Goal: Transaction & Acquisition: Download file/media

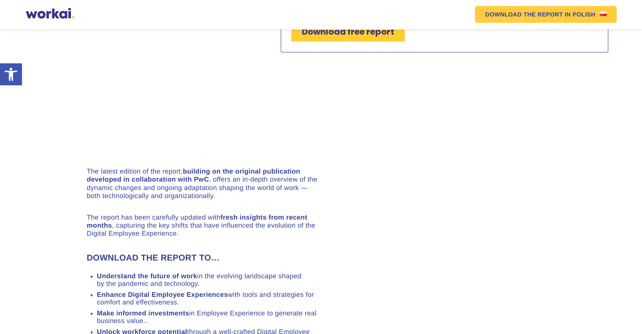
scroll to position [253, 0]
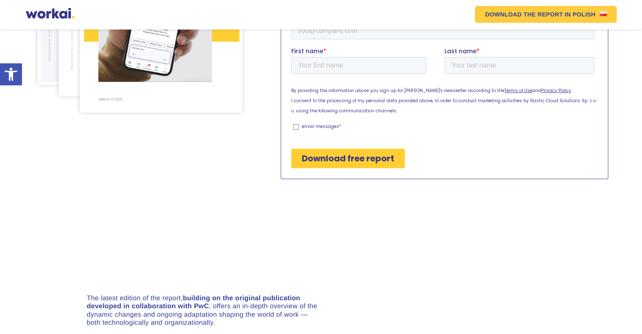
click at [380, 155] on input "Download free report" at bounding box center [348, 157] width 114 height 19
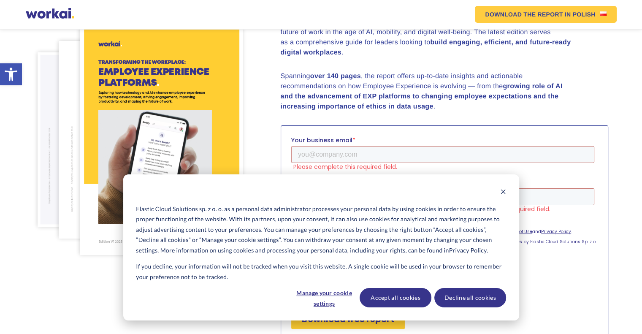
scroll to position [117, 0]
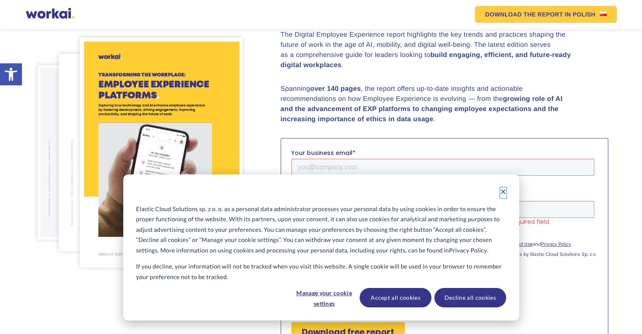
click at [502, 194] on icon "Dismiss cookie banner" at bounding box center [503, 192] width 6 height 6
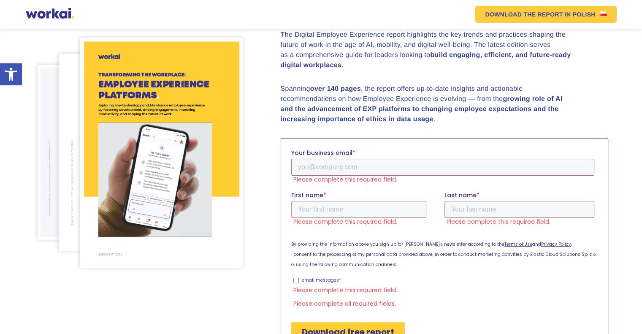
click at [363, 169] on input "Your business email *" at bounding box center [442, 167] width 303 height 17
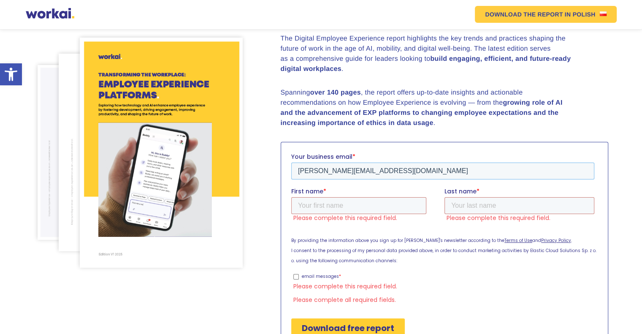
type input "[PERSON_NAME][EMAIL_ADDRESS][DOMAIN_NAME]"
type input "[PERSON_NAME]"
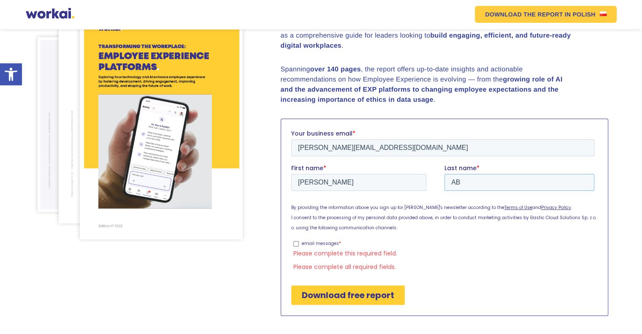
scroll to position [150, 0]
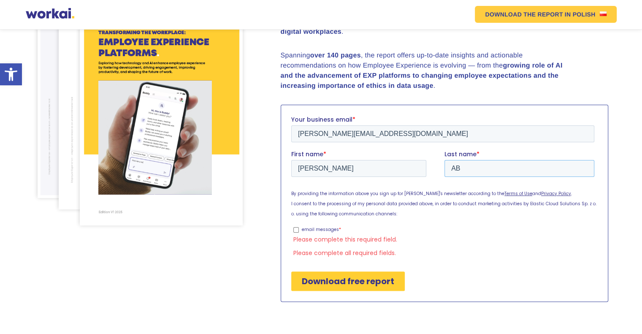
type input "AB"
click at [362, 279] on input "Download free report" at bounding box center [348, 281] width 114 height 19
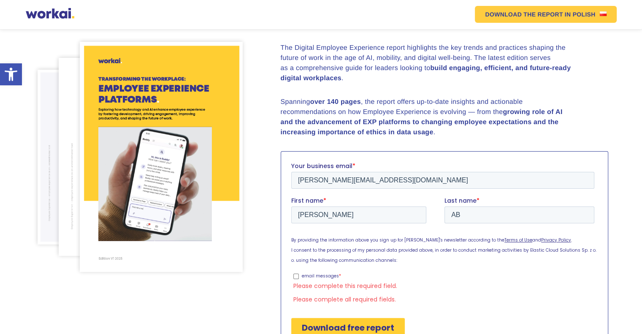
scroll to position [235, 0]
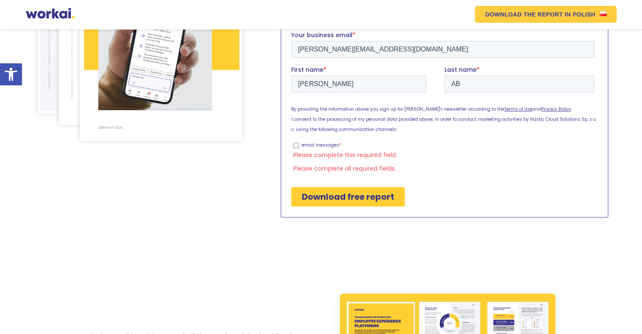
click at [296, 142] on label "email messages *" at bounding box center [443, 145] width 301 height 8
click at [296, 143] on input "email messages *" at bounding box center [295, 145] width 5 height 5
checkbox input "true"
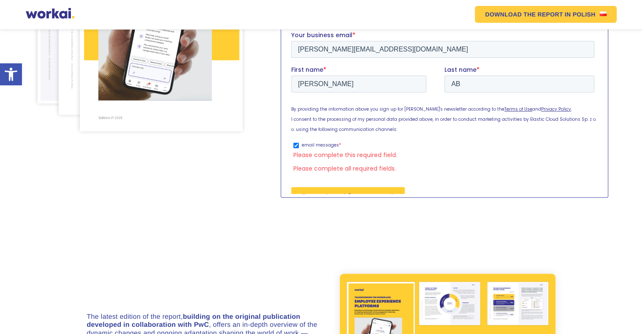
scroll to position [225, 0]
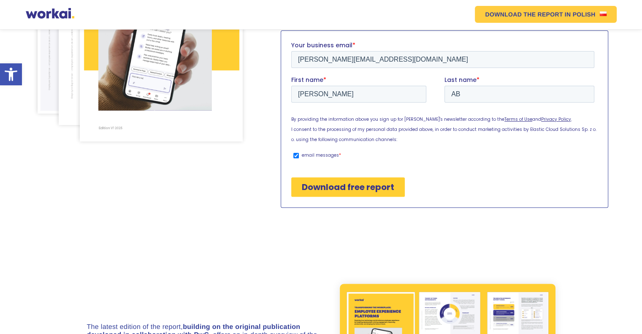
click at [363, 185] on input "Download free report" at bounding box center [348, 186] width 114 height 19
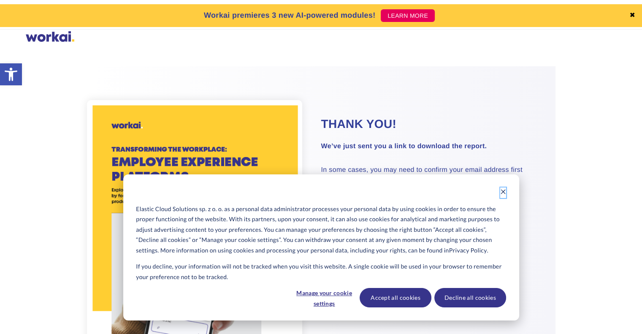
click at [500, 189] on icon "Dismiss cookie banner" at bounding box center [503, 192] width 6 height 6
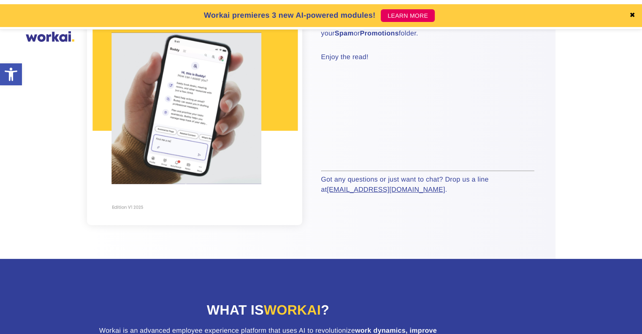
scroll to position [42, 0]
